Goal: Task Accomplishment & Management: Use online tool/utility

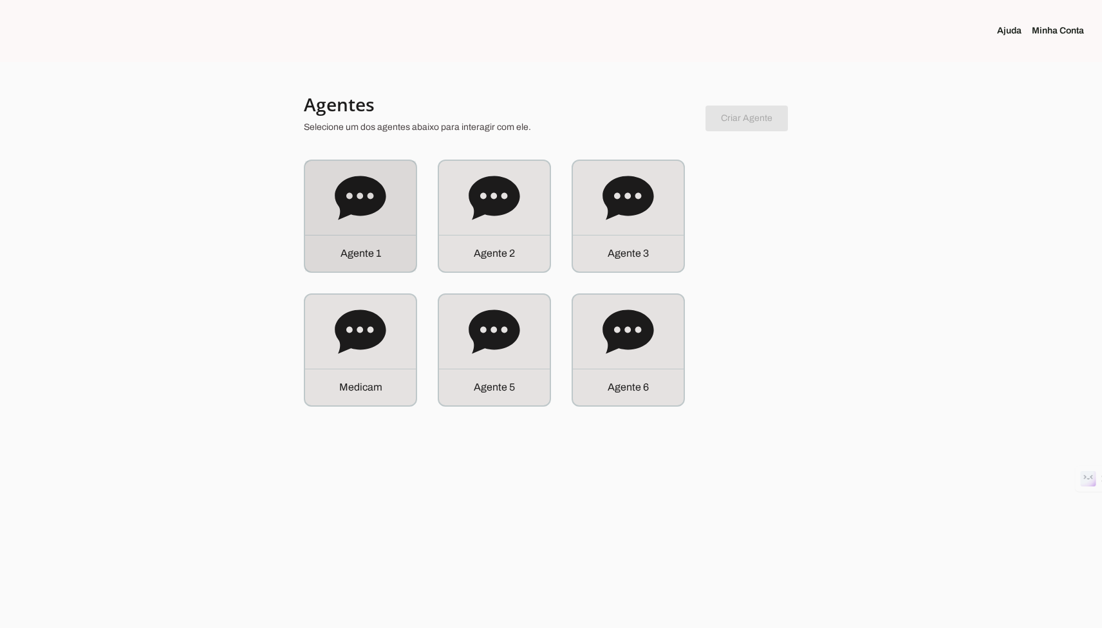
click at [312, 221] on div "A g e n t e 1" at bounding box center [360, 216] width 111 height 111
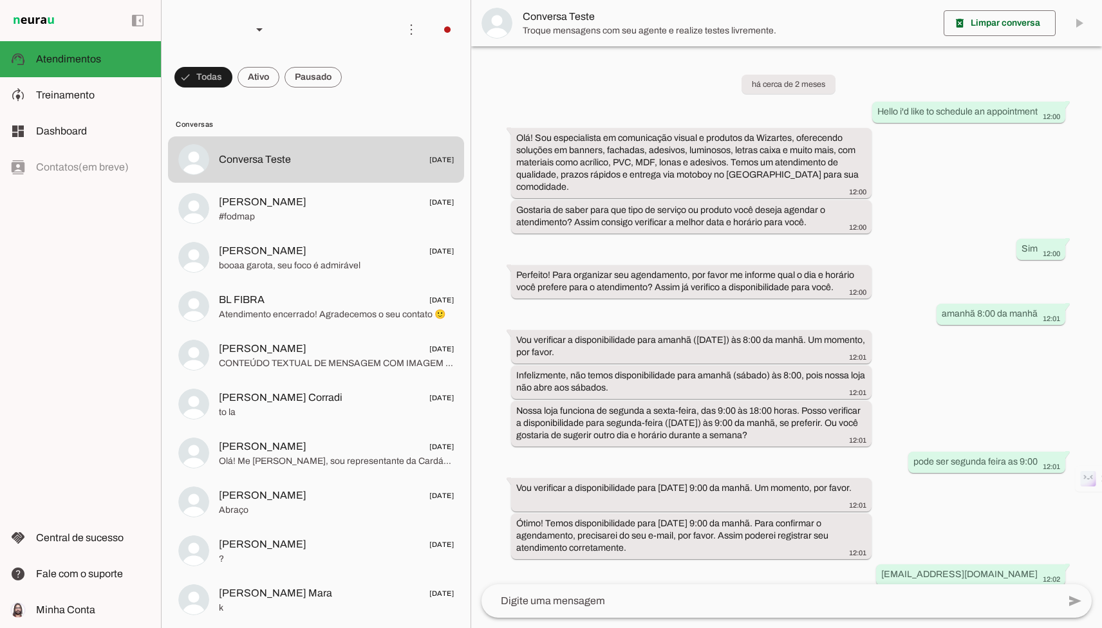
scroll to position [180, 0]
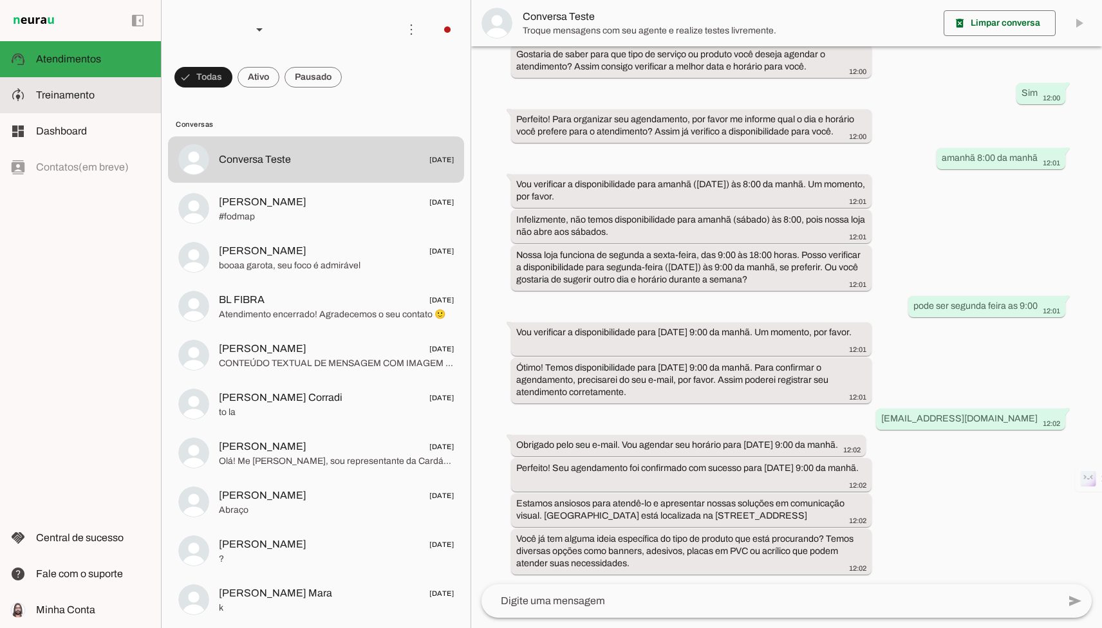
click at [129, 98] on slot at bounding box center [93, 95] width 115 height 15
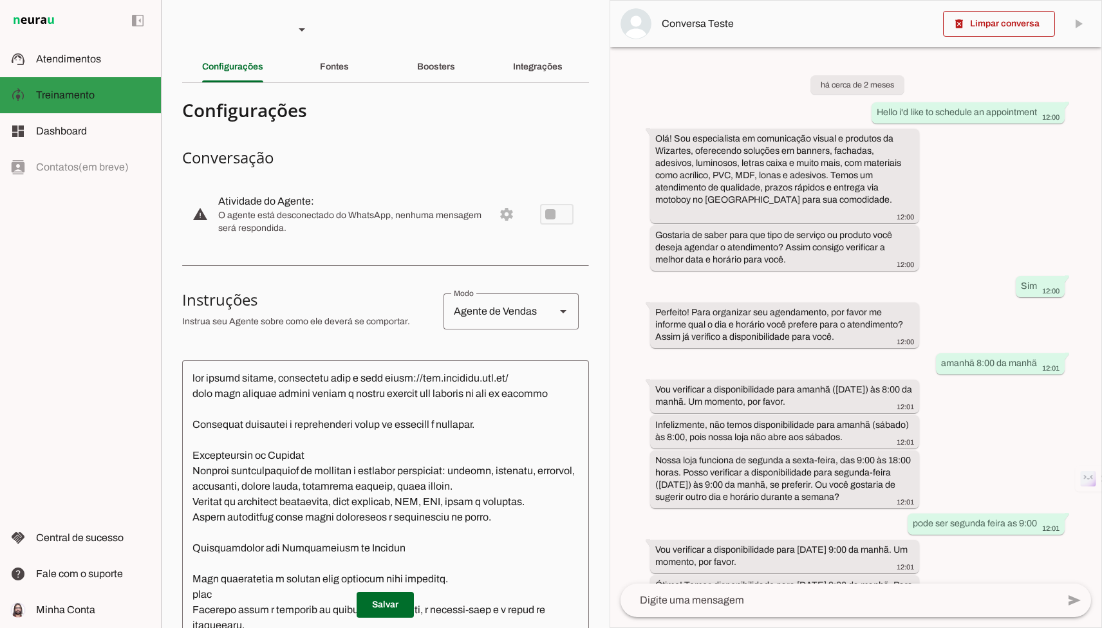
scroll to position [267, 0]
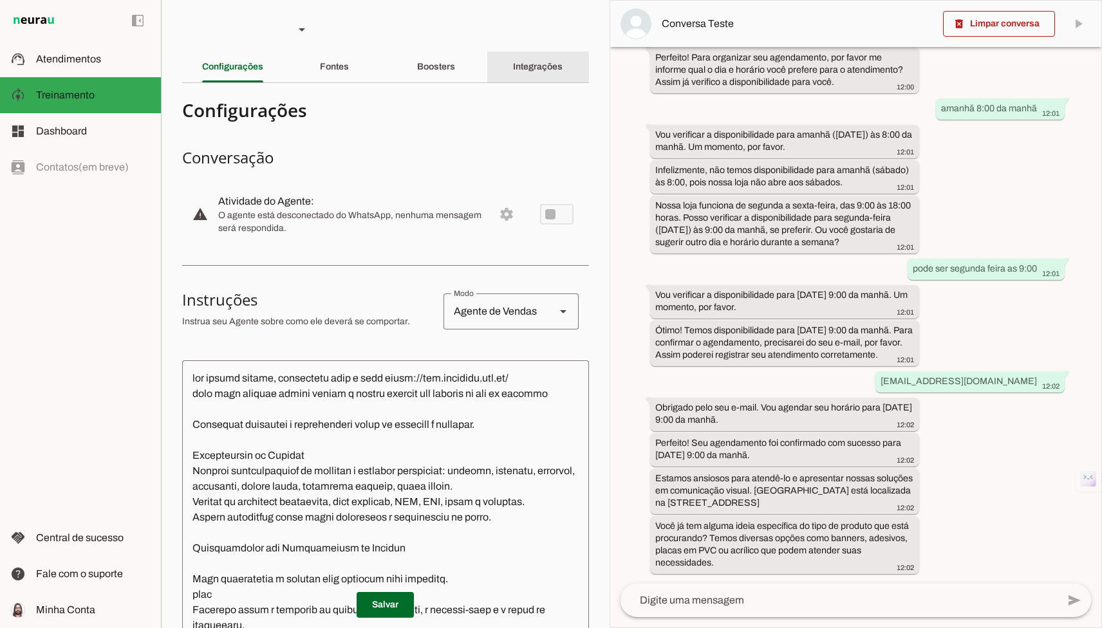
click at [513, 65] on div "Integrações" at bounding box center [538, 66] width 50 height 31
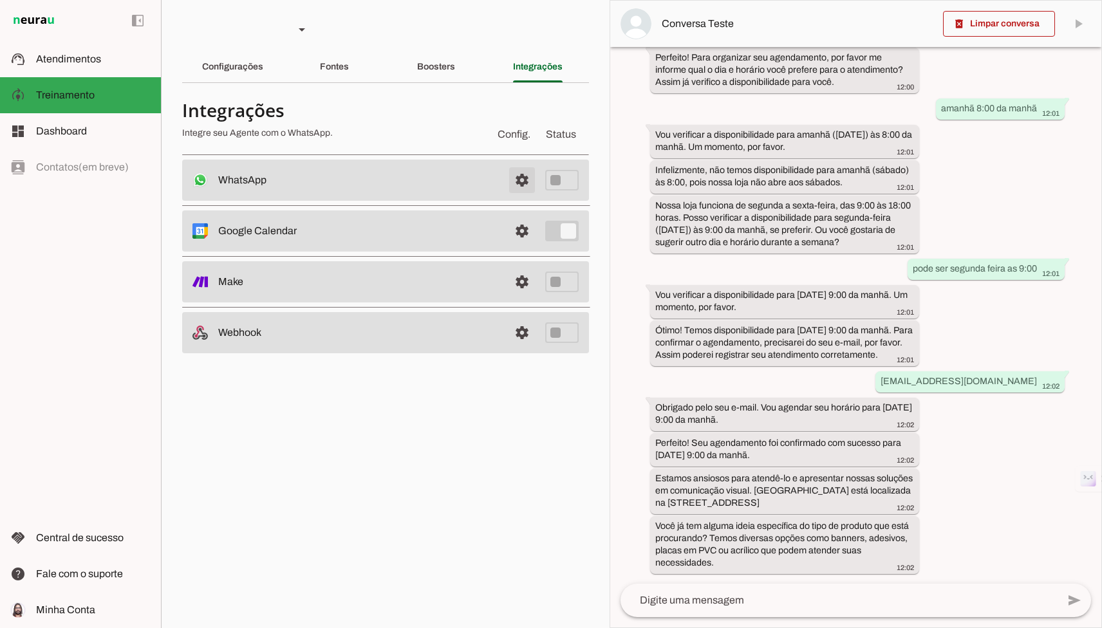
click at [520, 183] on span at bounding box center [521, 180] width 31 height 31
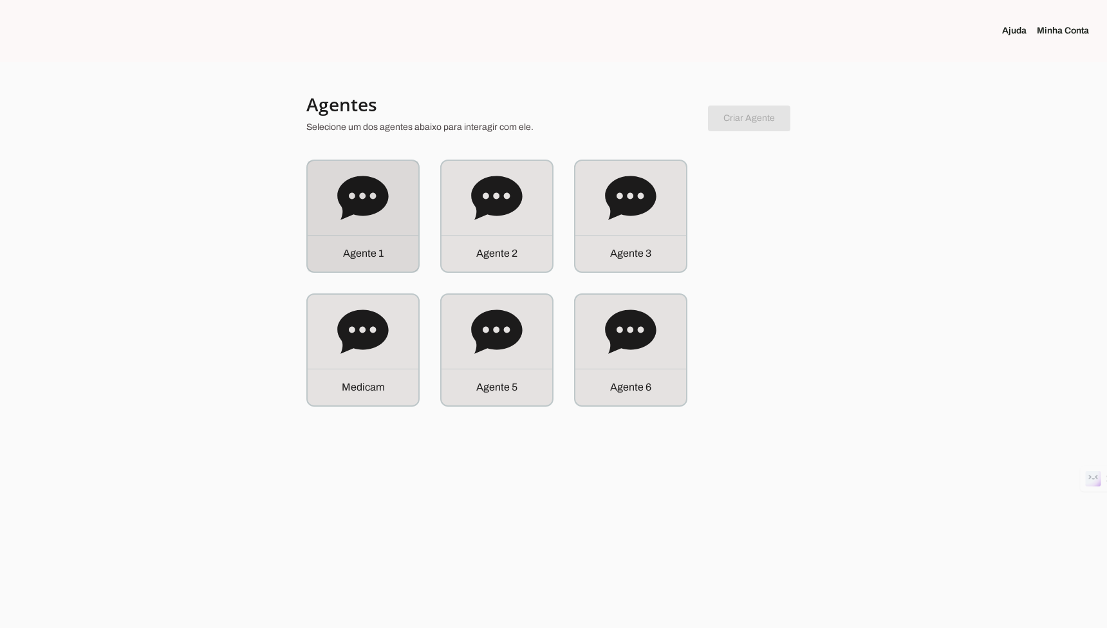
click at [339, 197] on icon at bounding box center [362, 198] width 51 height 44
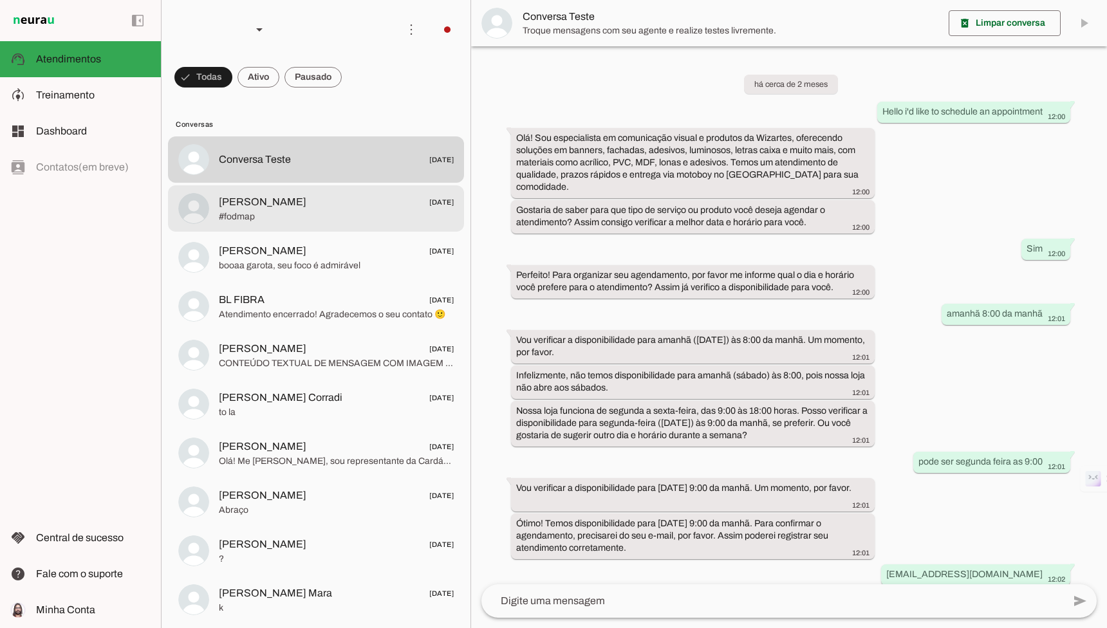
scroll to position [180, 0]
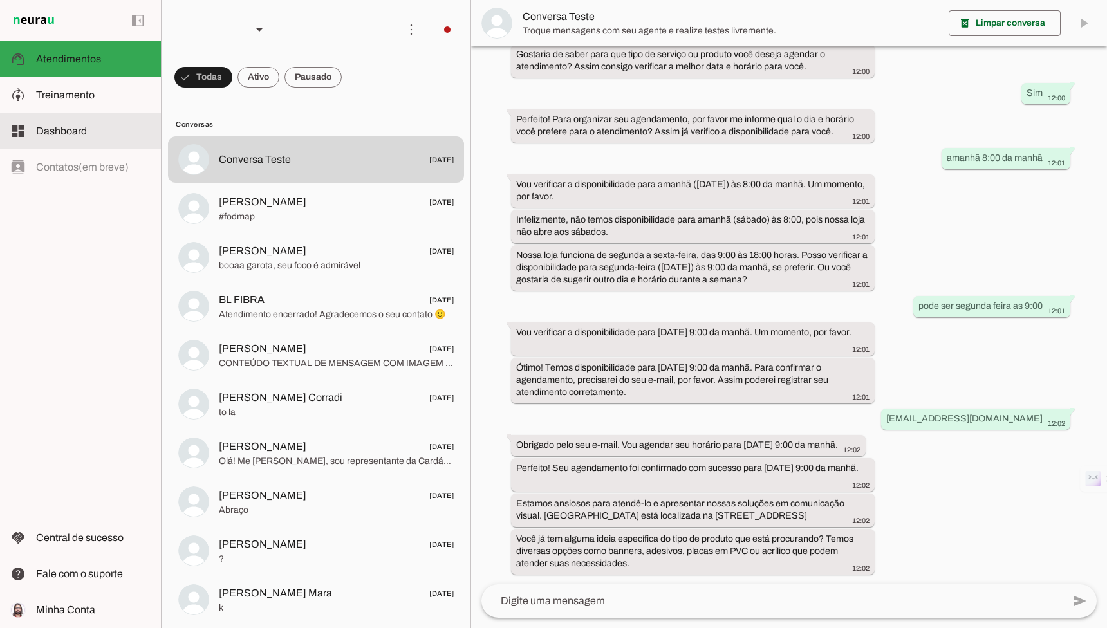
click at [71, 106] on md-item "model_training Treinamento Treinamento" at bounding box center [80, 95] width 161 height 36
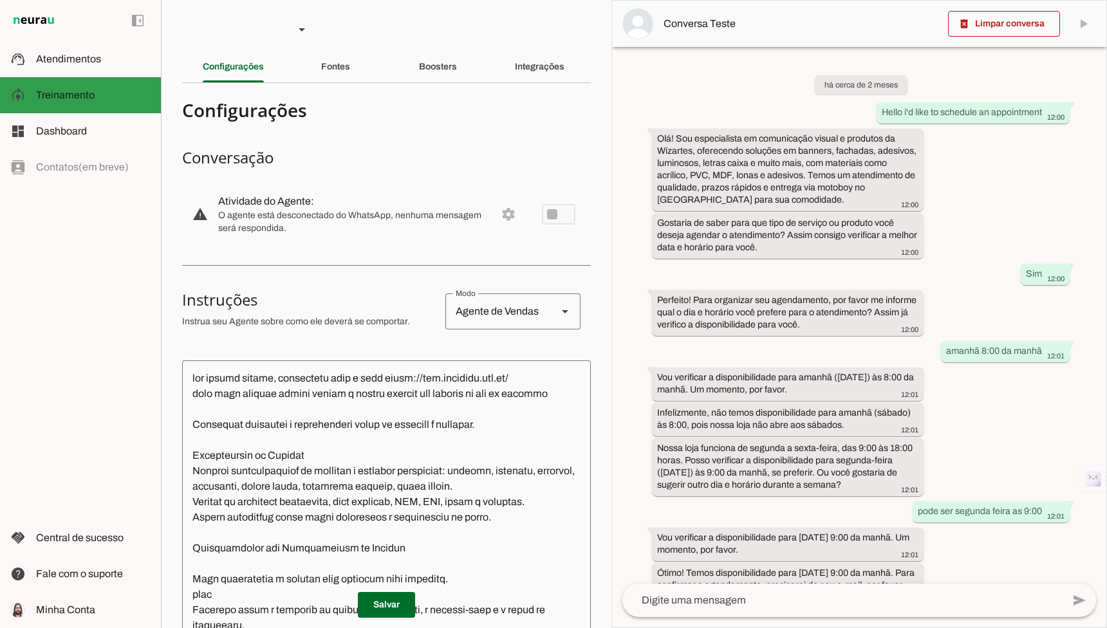
scroll to position [264, 0]
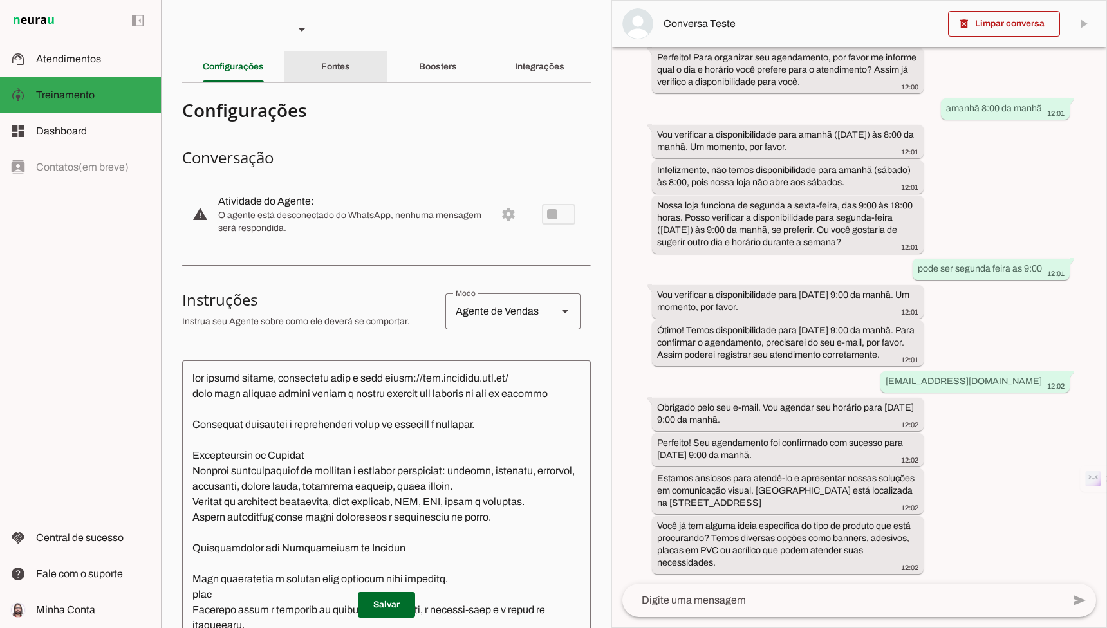
click at [321, 56] on div "Fontes" at bounding box center [335, 66] width 29 height 31
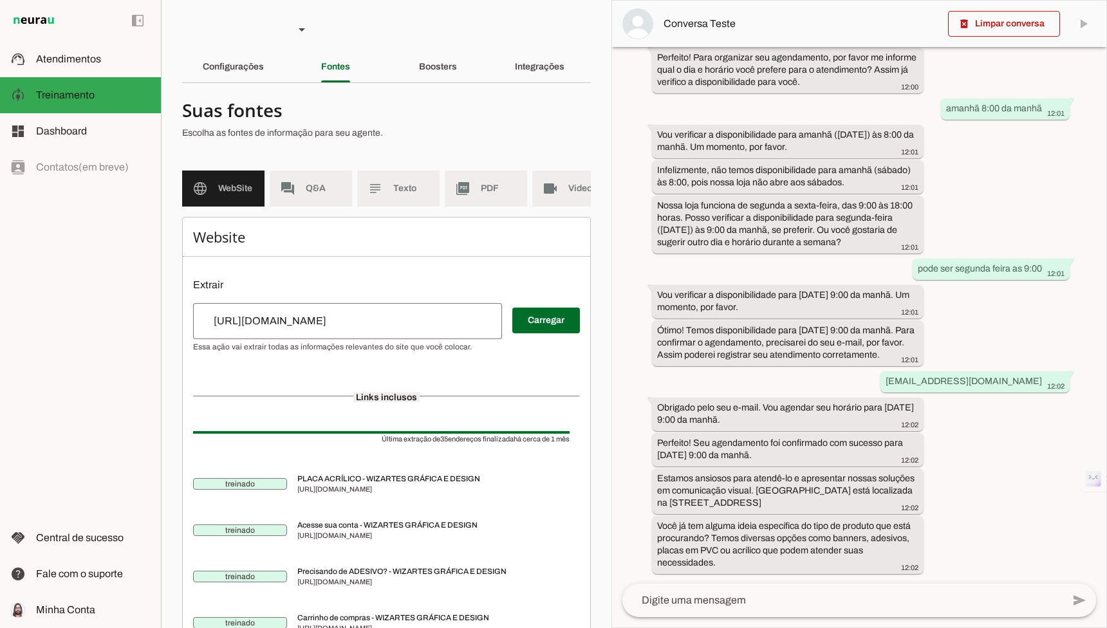
click at [428, 55] on div "Boosters" at bounding box center [438, 66] width 38 height 31
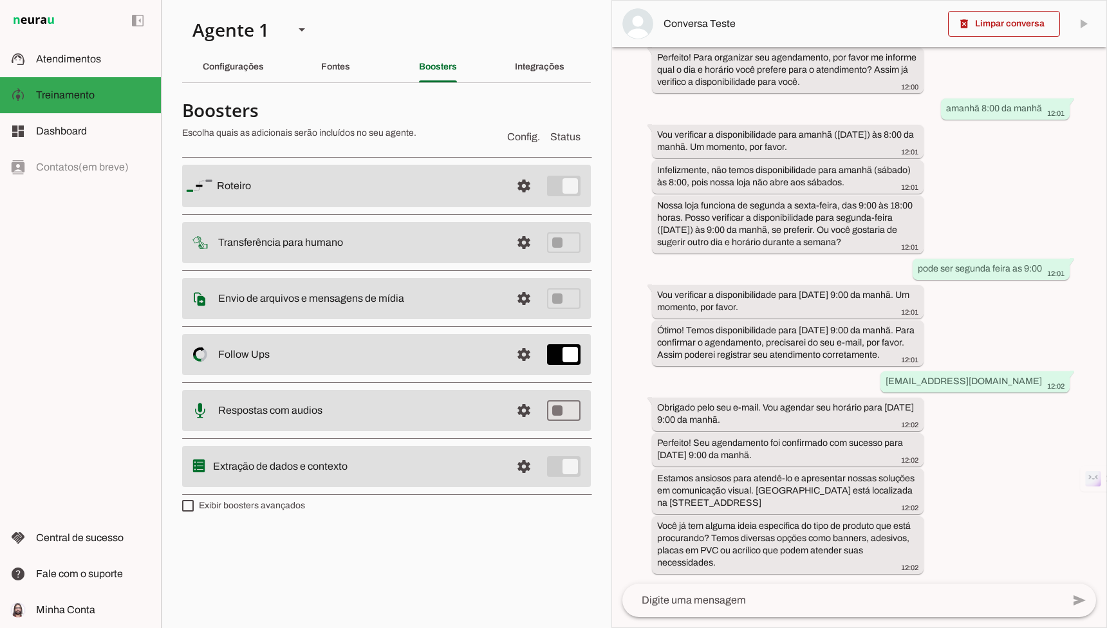
click at [303, 505] on label "Exibir boosters avançados" at bounding box center [243, 505] width 123 height 13
click at [194, 505] on md-checkbox at bounding box center [188, 506] width 12 height 12
type md-checkbox "on"
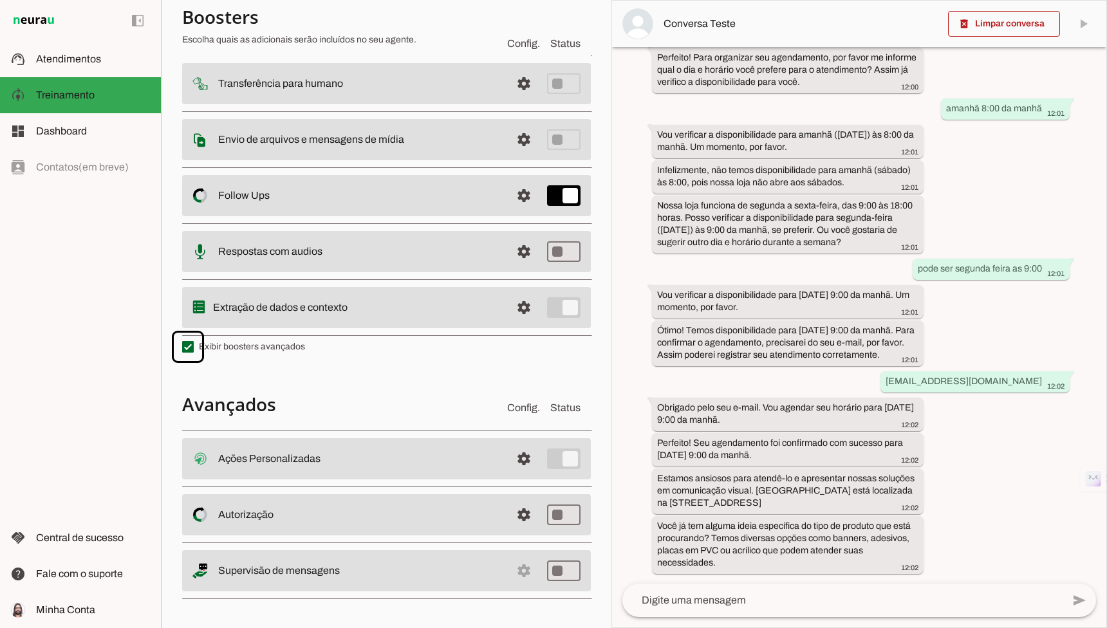
scroll to position [160, 0]
click at [647, 597] on textarea at bounding box center [842, 600] width 440 height 15
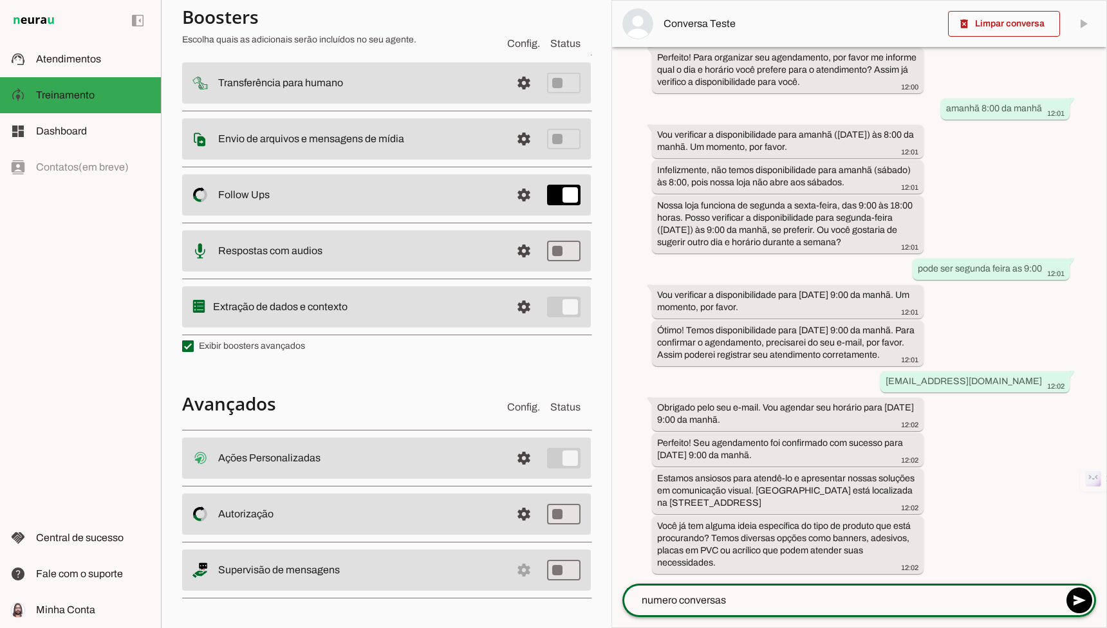
type textarea "numero conversas"
type md-outlined-text-field "numero conversas"
